Goal: Task Accomplishment & Management: Use online tool/utility

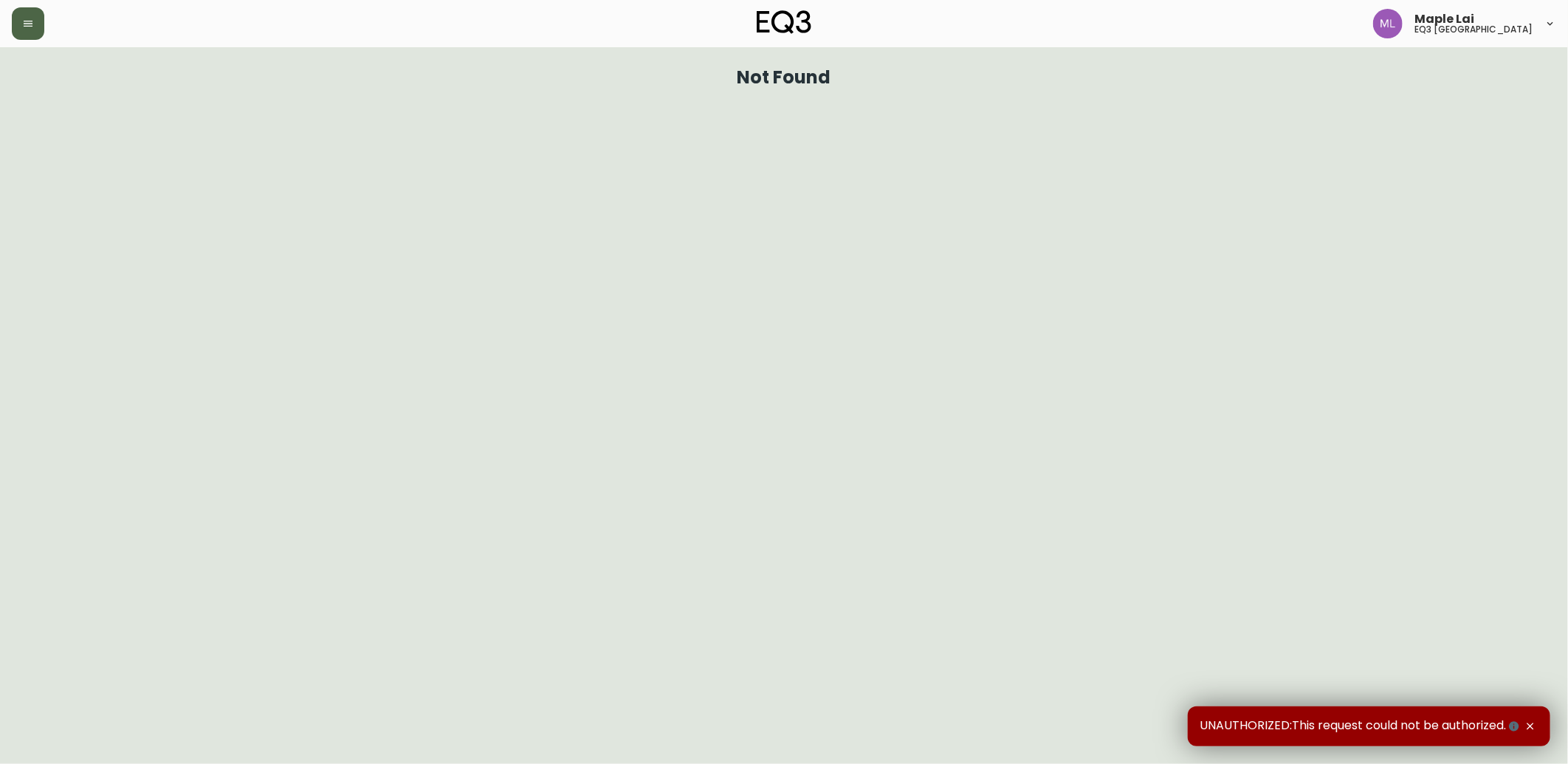
click at [17, 18] on button "button" at bounding box center [28, 23] width 32 height 32
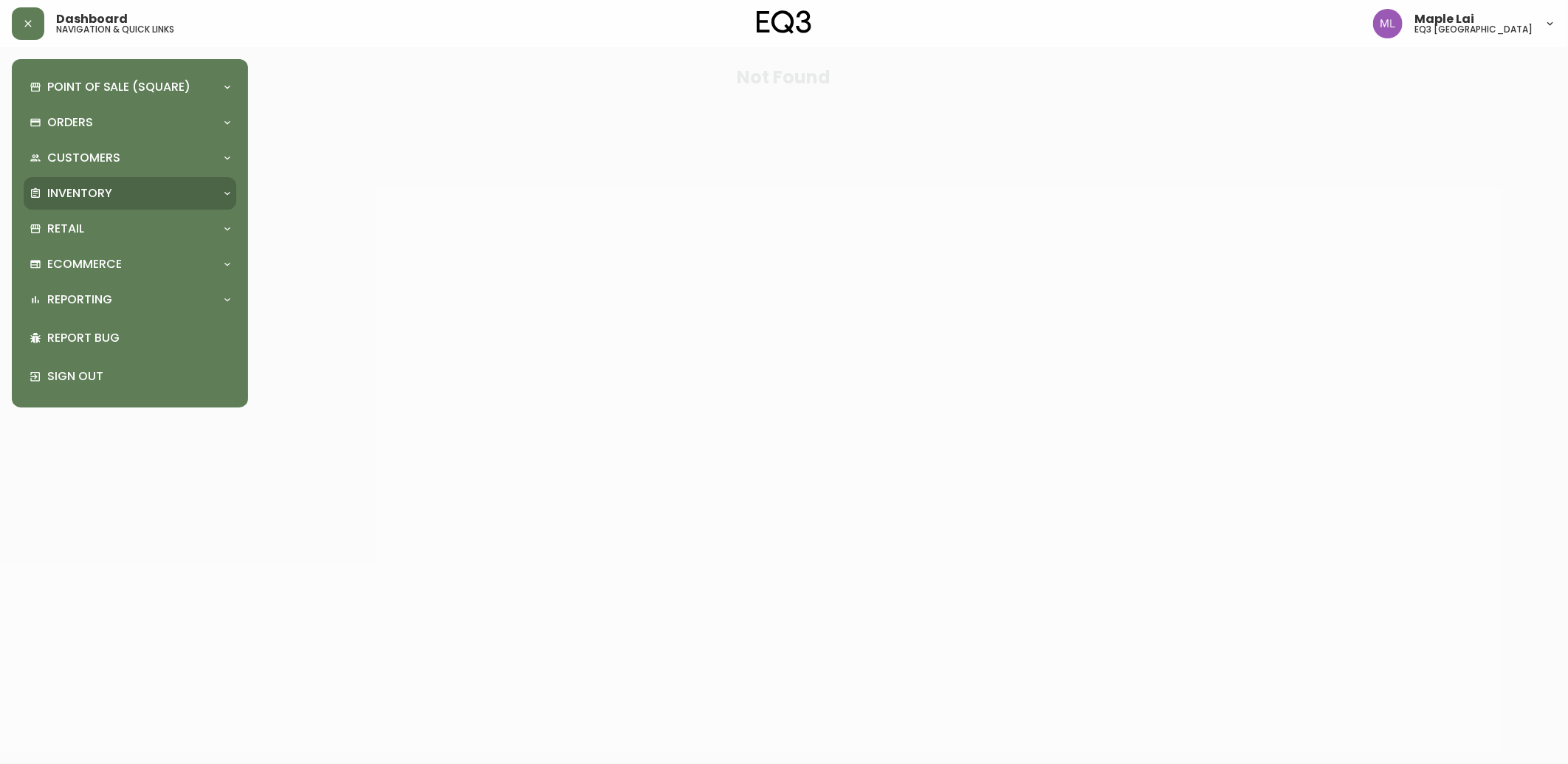
click at [92, 190] on p "Inventory" at bounding box center [80, 194] width 65 height 16
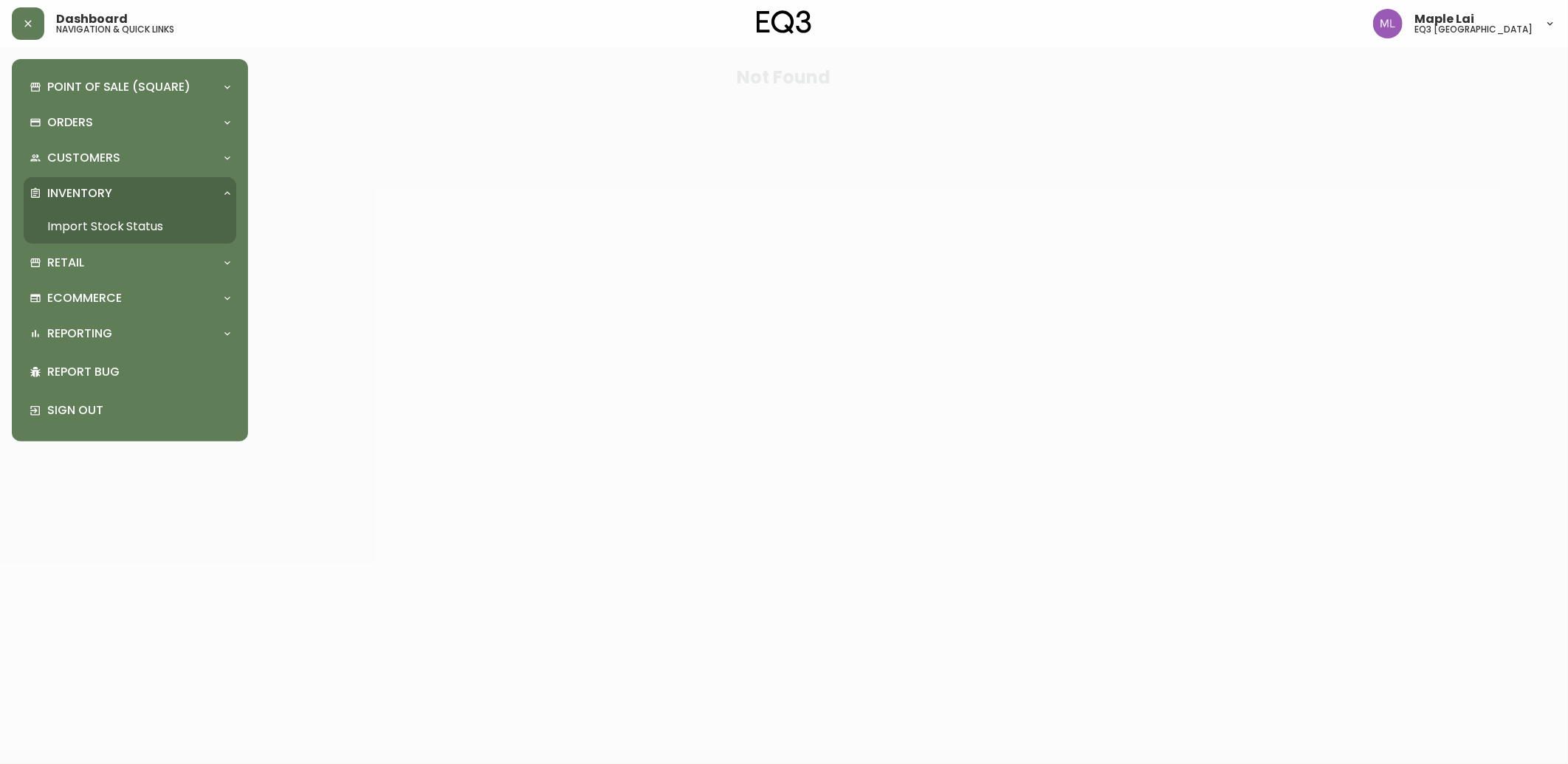
click at [80, 232] on link "Import Stock Status" at bounding box center [129, 227] width 212 height 34
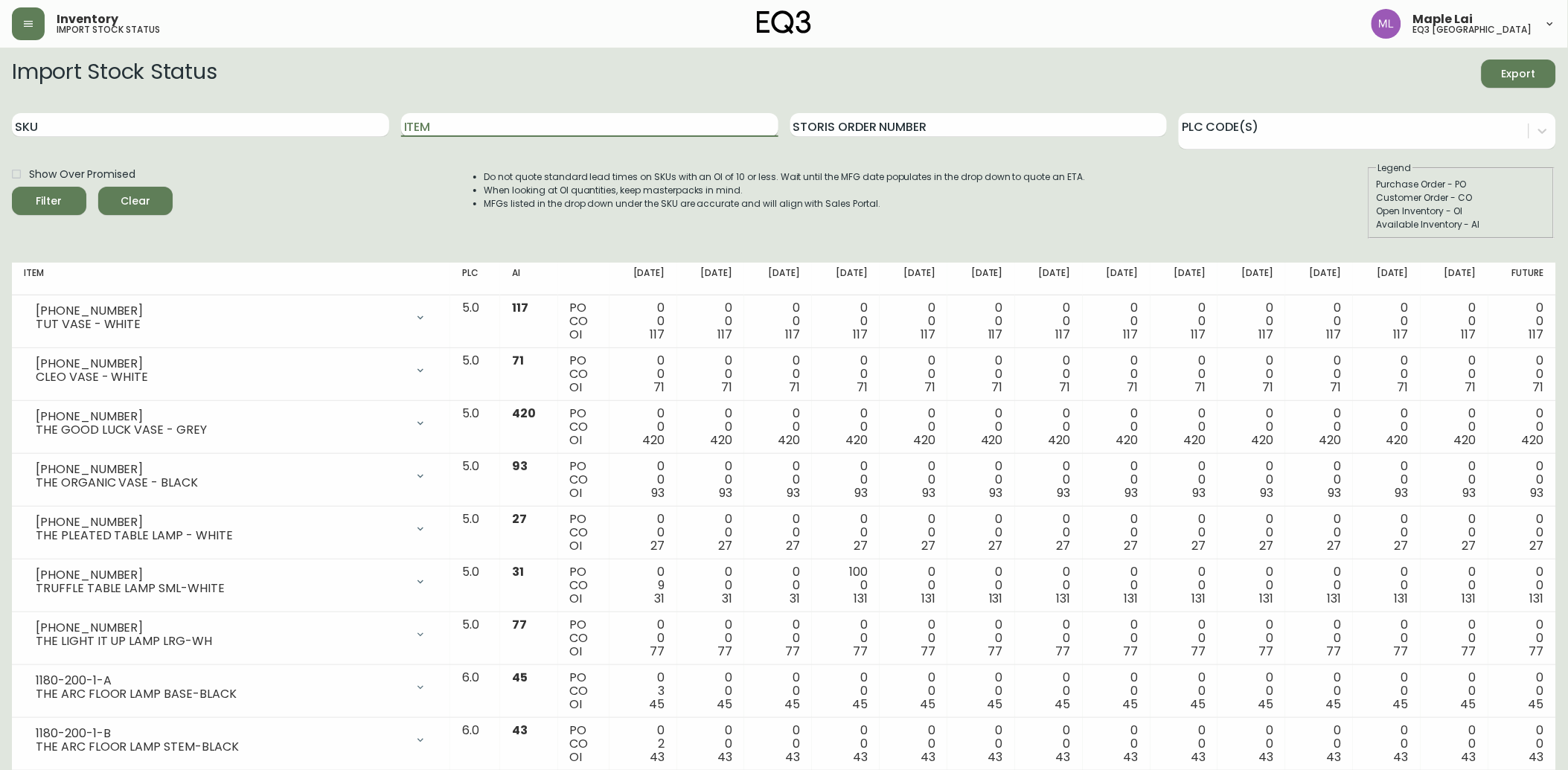
click at [479, 132] on input "Item" at bounding box center [590, 125] width 378 height 23
type input "SERENE"
click at [12, 187] on button "Filter" at bounding box center [49, 201] width 74 height 28
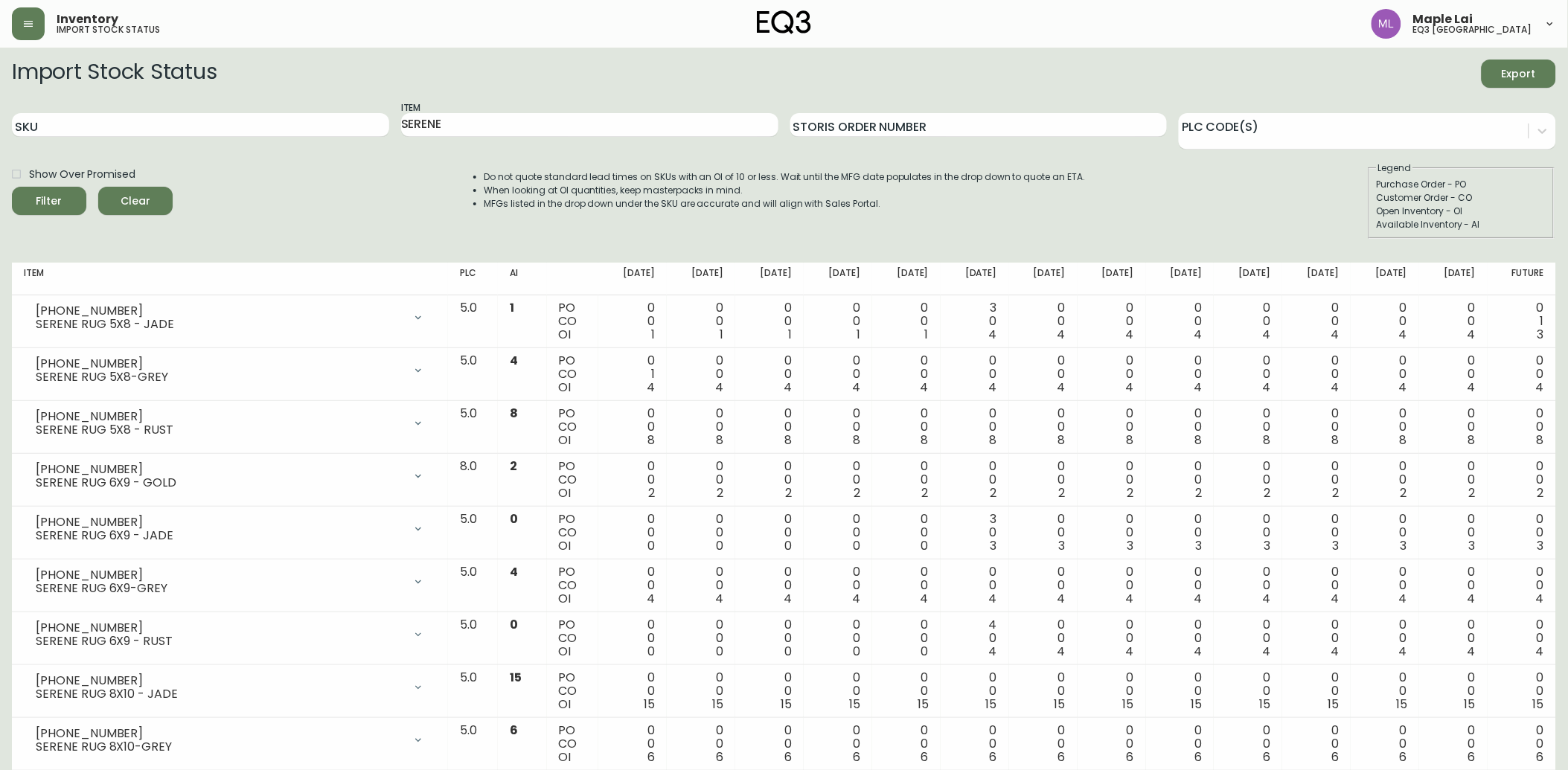
click at [1374, 241] on div "Import Stock Status Export SKU Item SERENE Storis Order Number PLC Code(s) Show…" at bounding box center [784, 155] width 1545 height 192
